Goal: Information Seeking & Learning: Learn about a topic

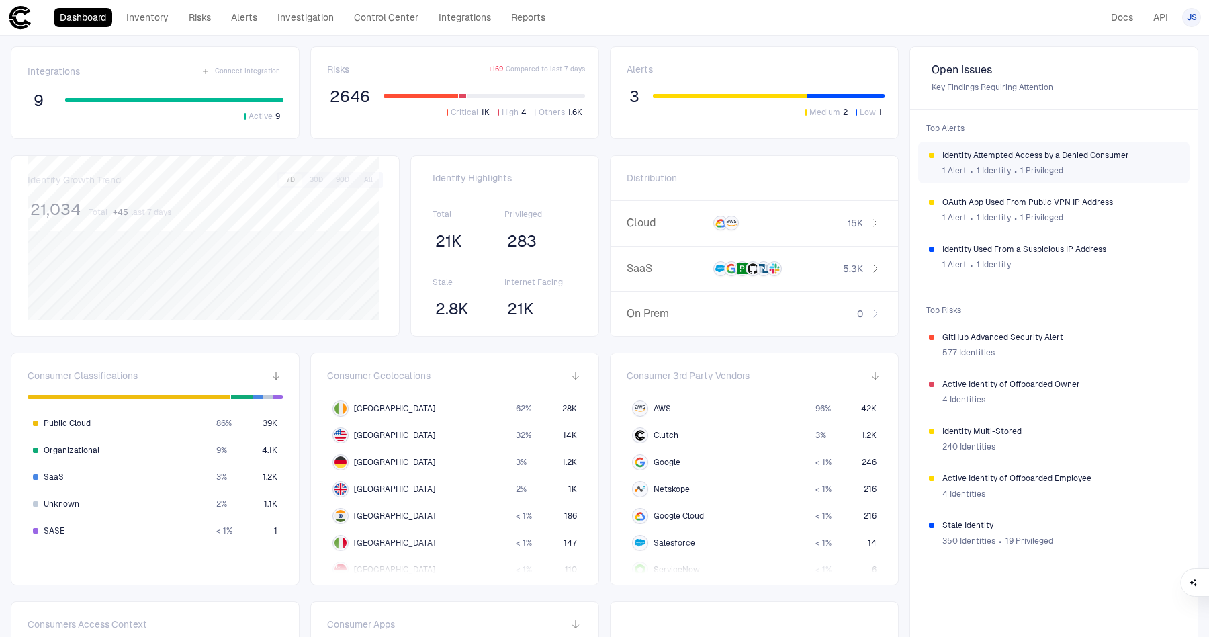
click at [1018, 150] on span "Identity Attempted Access by a Denied Consumer" at bounding box center [1060, 155] width 236 height 11
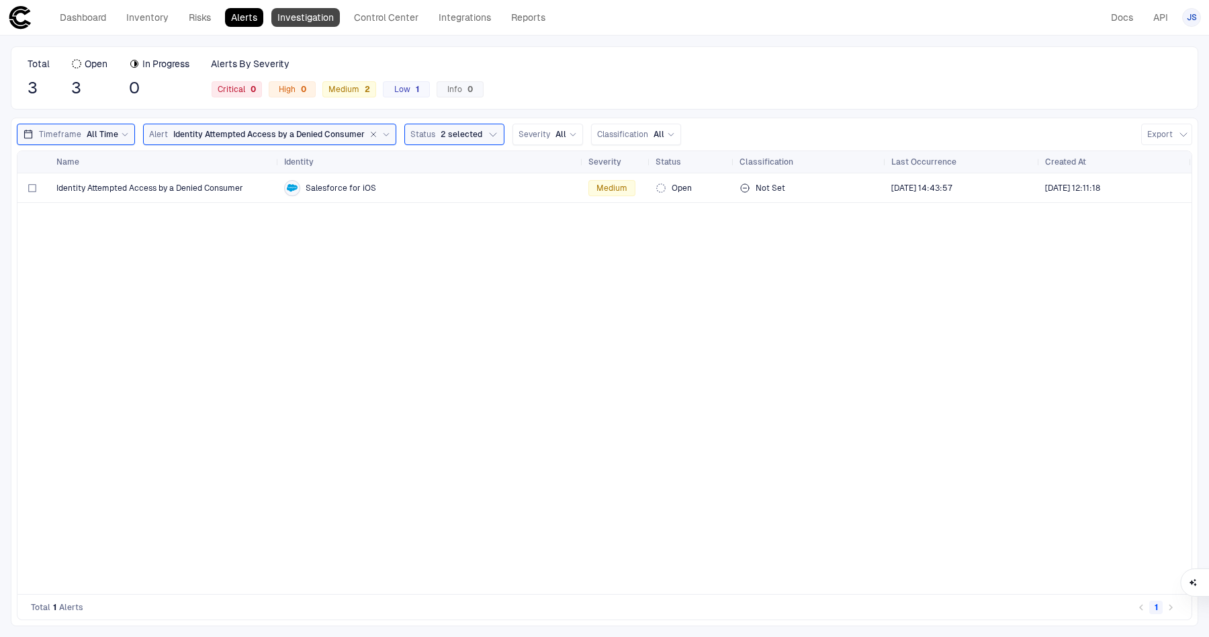
click at [291, 24] on link "Investigation" at bounding box center [305, 17] width 68 height 19
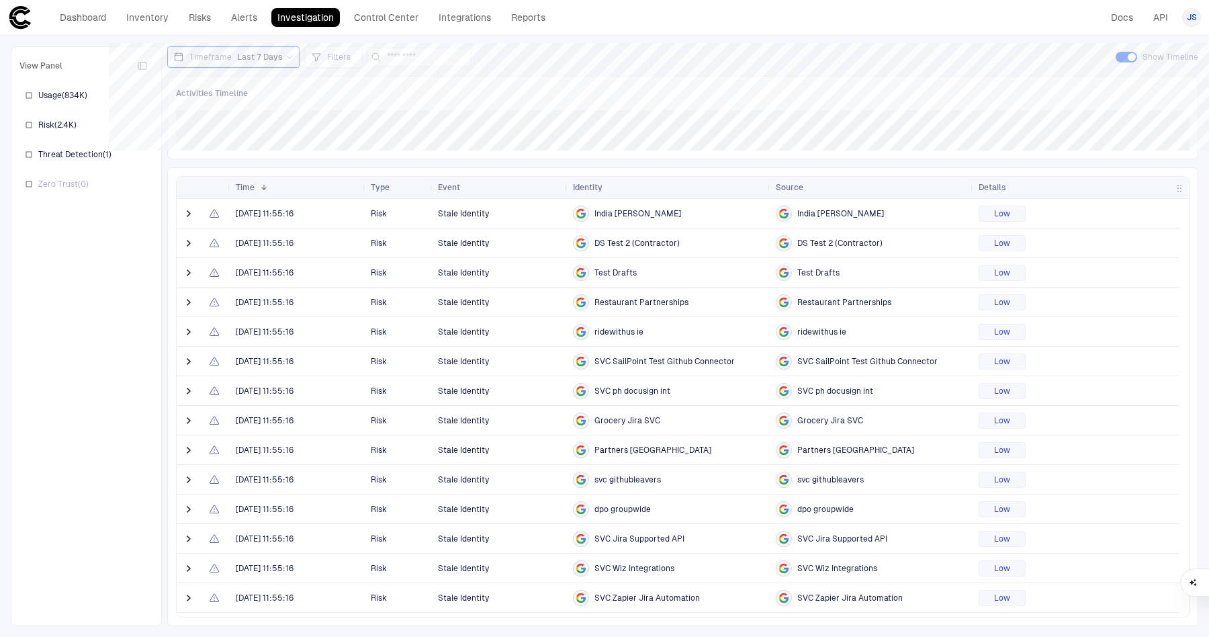
click at [616, 212] on span "India [PERSON_NAME]" at bounding box center [637, 213] width 87 height 11
click at [188, 212] on span at bounding box center [188, 213] width 13 height 13
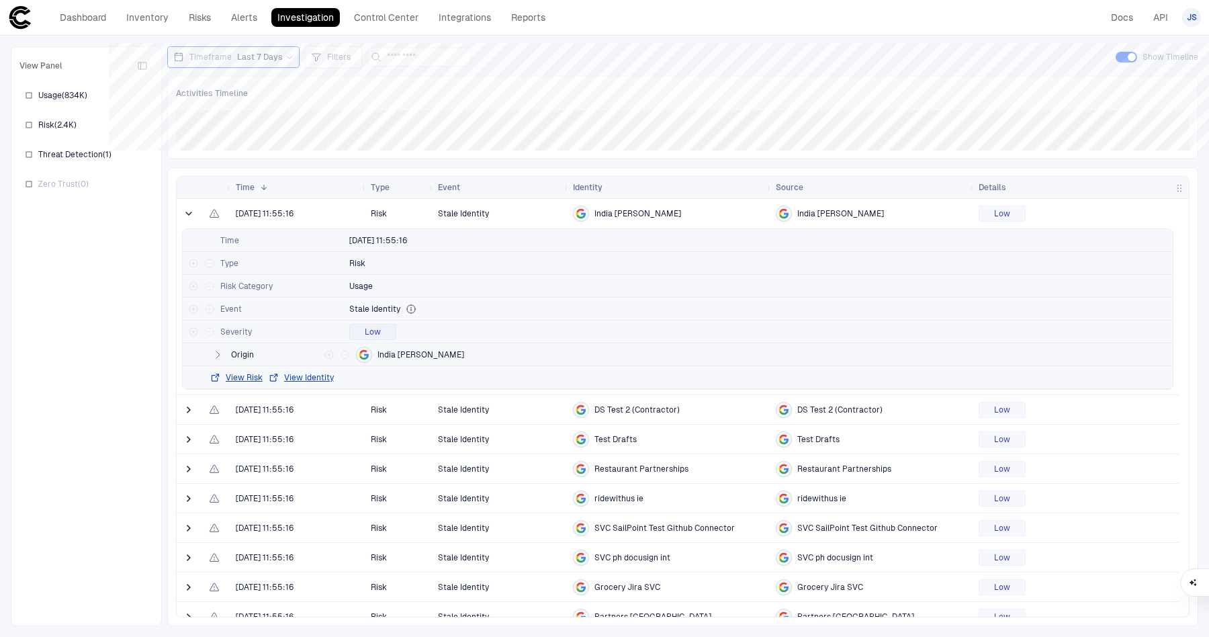
click at [188, 212] on span at bounding box center [188, 213] width 13 height 13
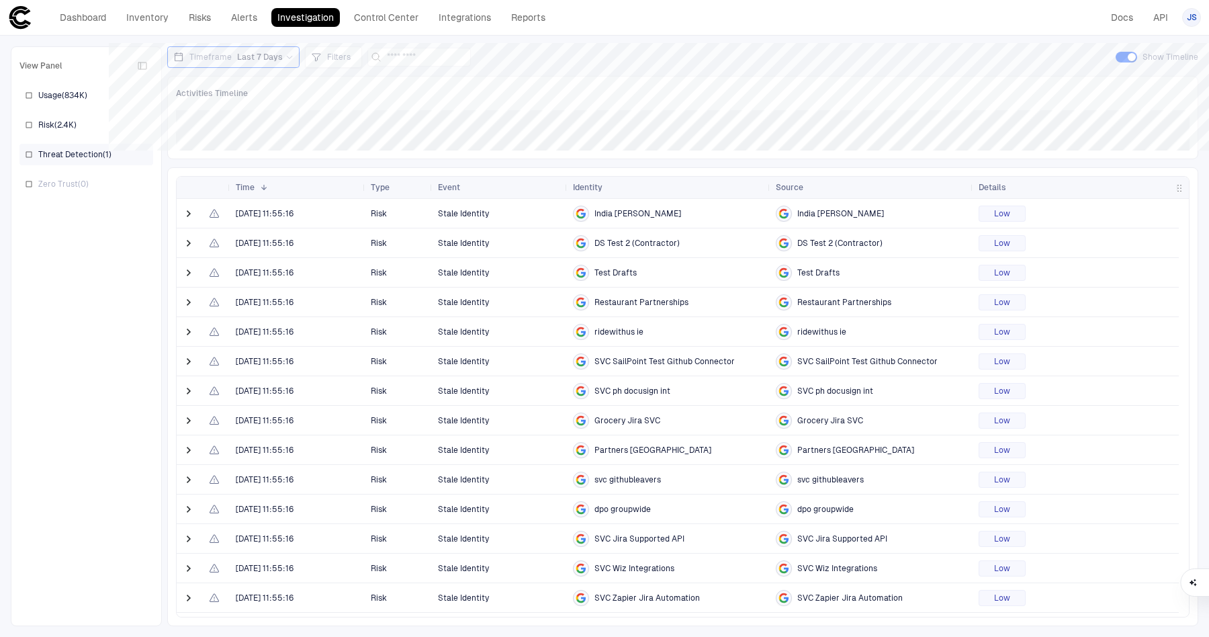
click at [54, 149] on span "Threat Detection ( 1 )" at bounding box center [74, 154] width 73 height 11
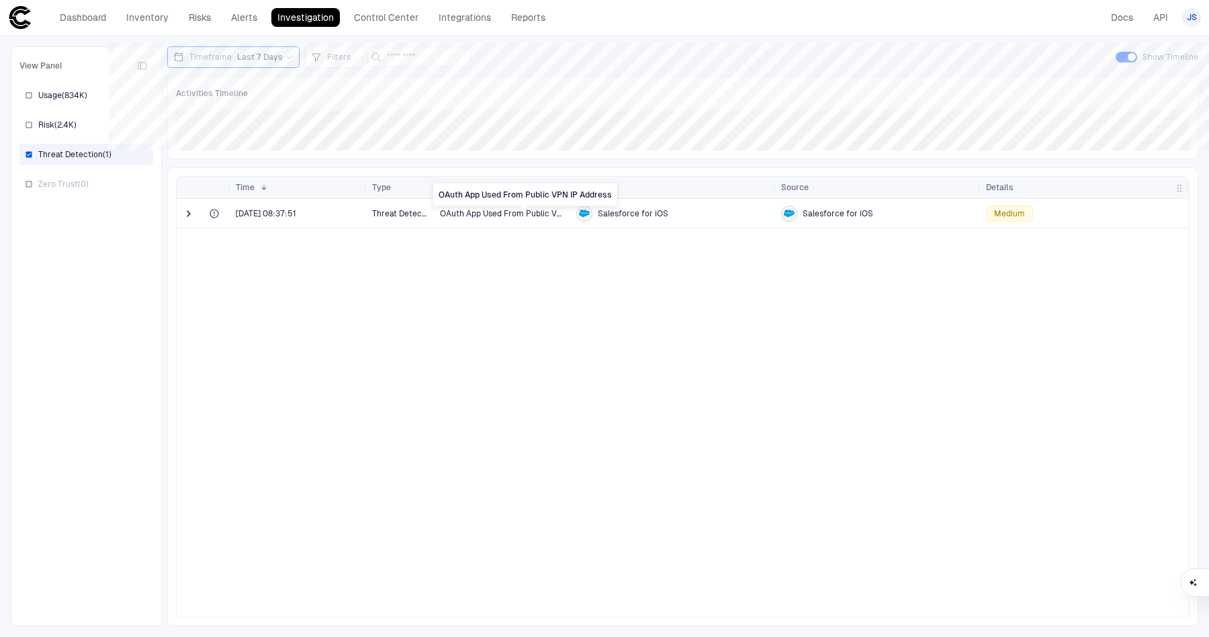
click at [458, 207] on div "OAuth App Used From Public VPN IP Address" at bounding box center [525, 196] width 184 height 26
click at [179, 205] on div at bounding box center [190, 213] width 27 height 29
click at [183, 207] on span at bounding box center [188, 213] width 13 height 13
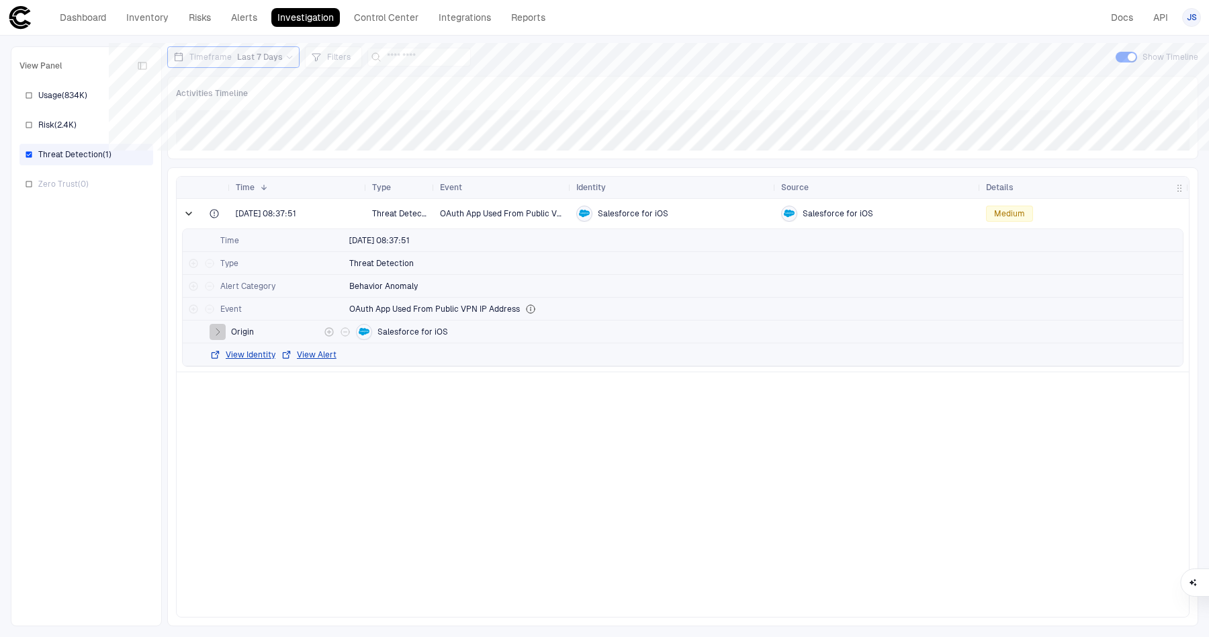
click at [215, 328] on icon "button" at bounding box center [217, 331] width 11 height 11
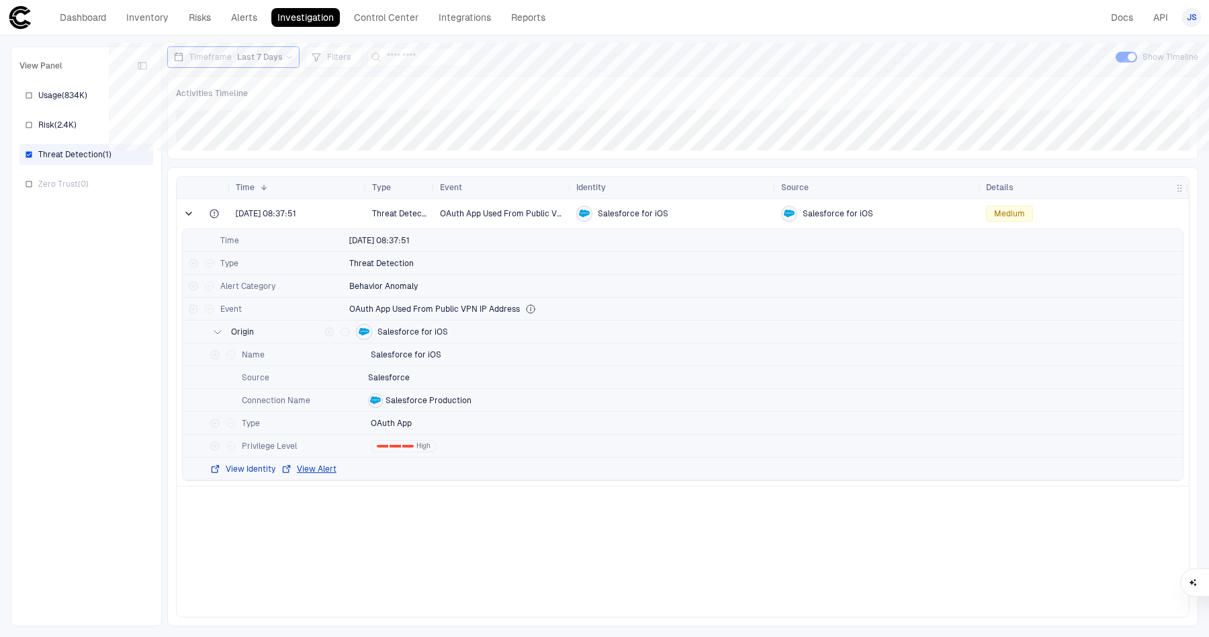
click at [234, 467] on button "View Identity" at bounding box center [243, 468] width 66 height 11
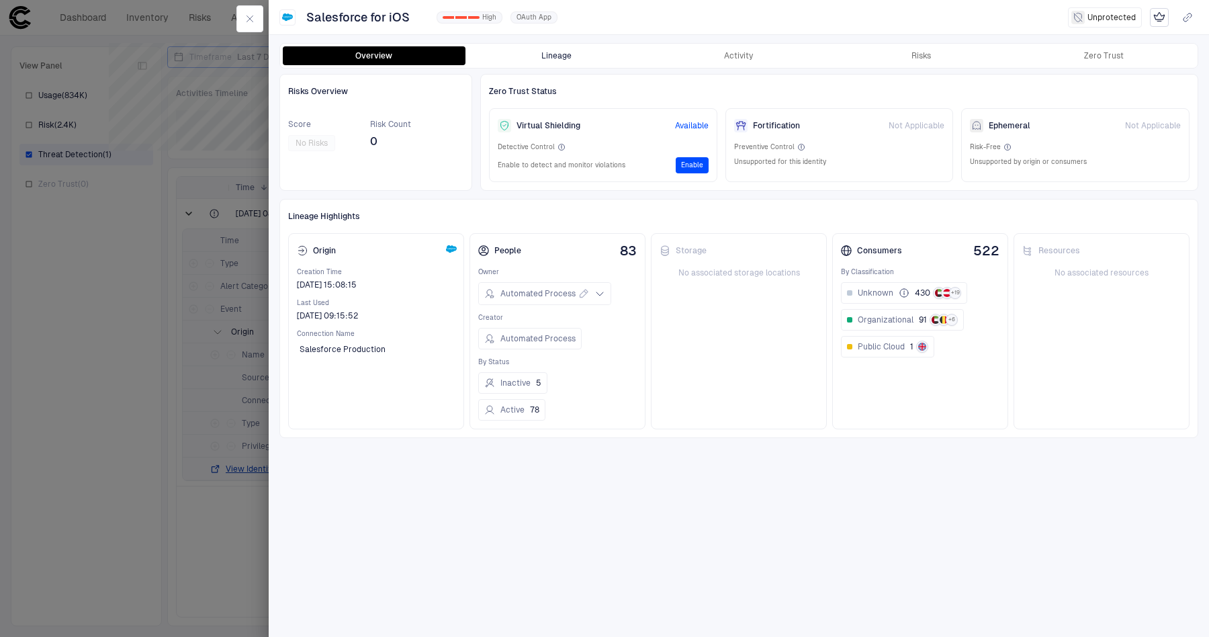
click at [537, 57] on button "Lineage" at bounding box center [556, 55] width 183 height 19
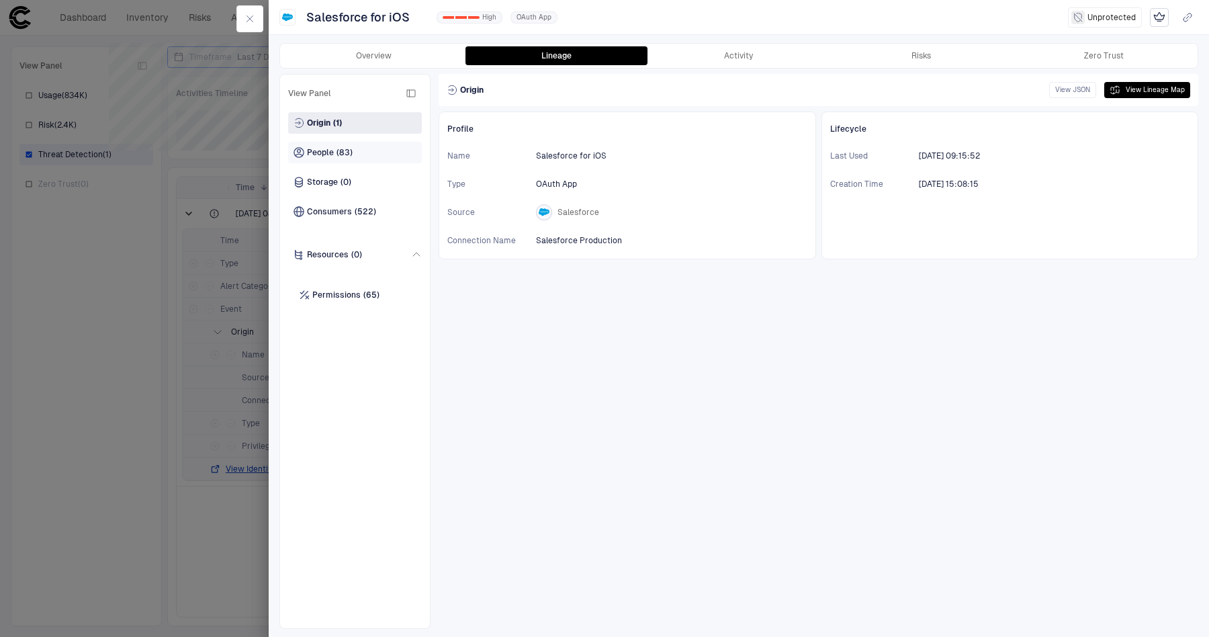
click at [351, 150] on span "(83)" at bounding box center [344, 152] width 16 height 11
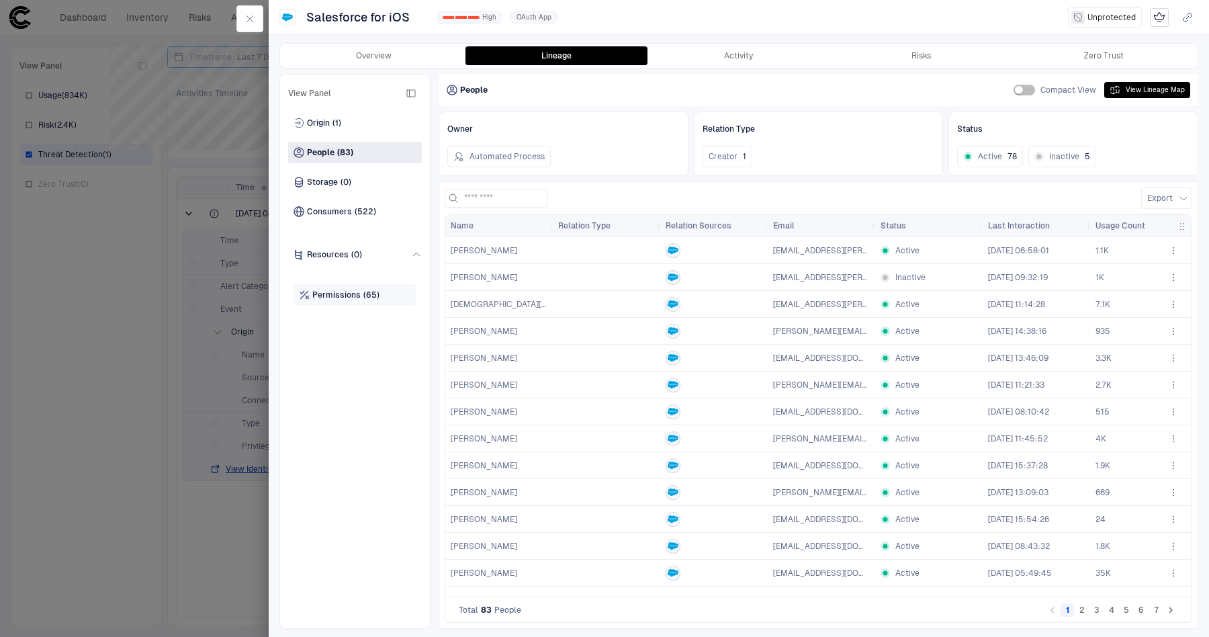
click at [339, 295] on span "Permissions" at bounding box center [336, 294] width 48 height 11
